Goal: Check status

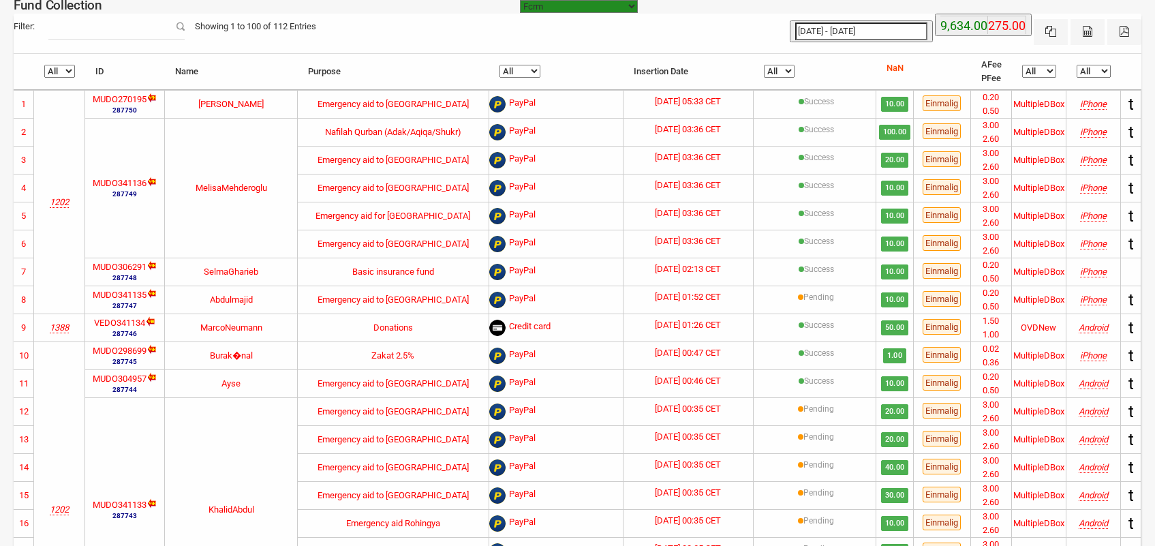
select select "100"
click at [783, 70] on select "All Failure Pending In Progress Success" at bounding box center [779, 71] width 31 height 13
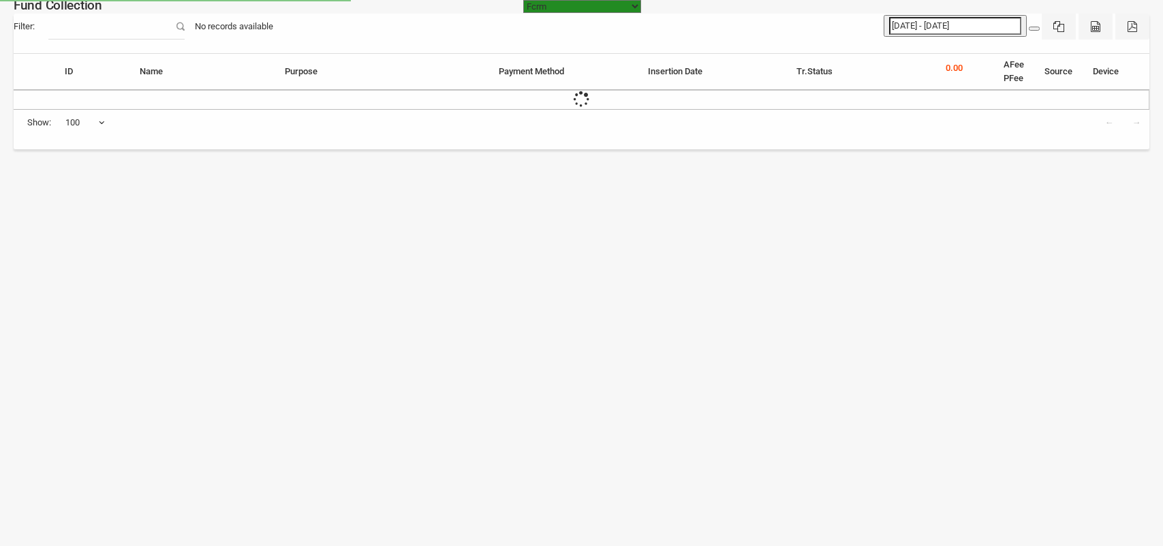
select select "100"
